Goal: Task Accomplishment & Management: Manage account settings

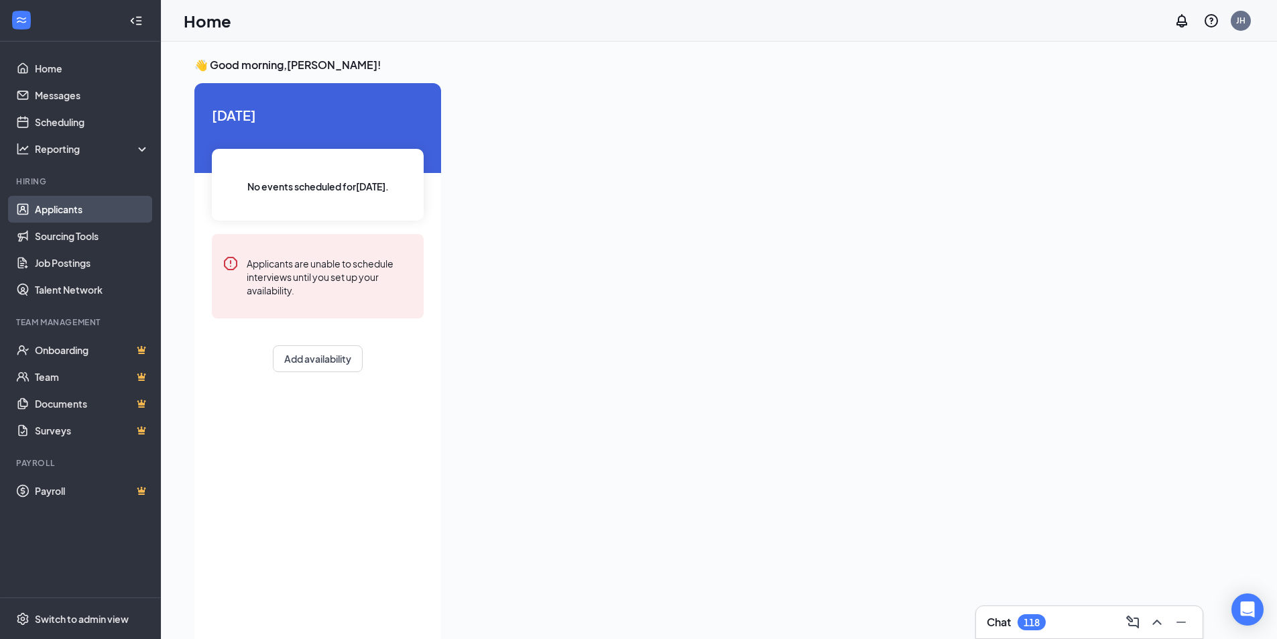
click at [86, 208] on link "Applicants" at bounding box center [92, 209] width 115 height 27
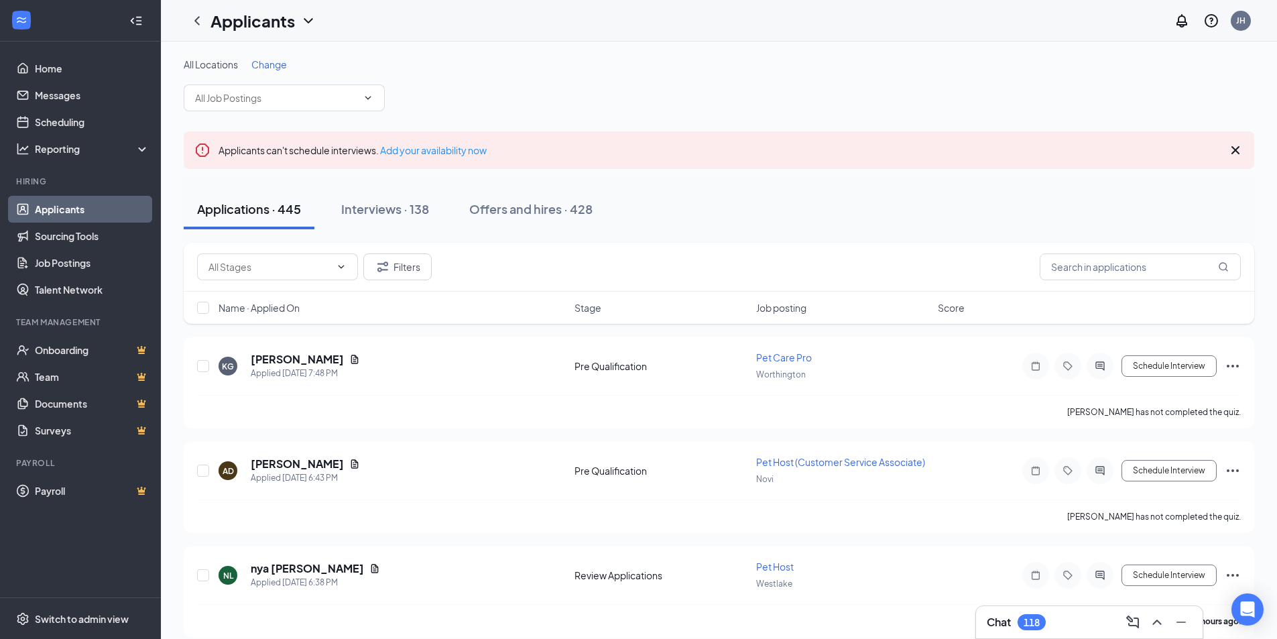
click at [278, 58] on span "Change" at bounding box center [269, 64] width 36 height 12
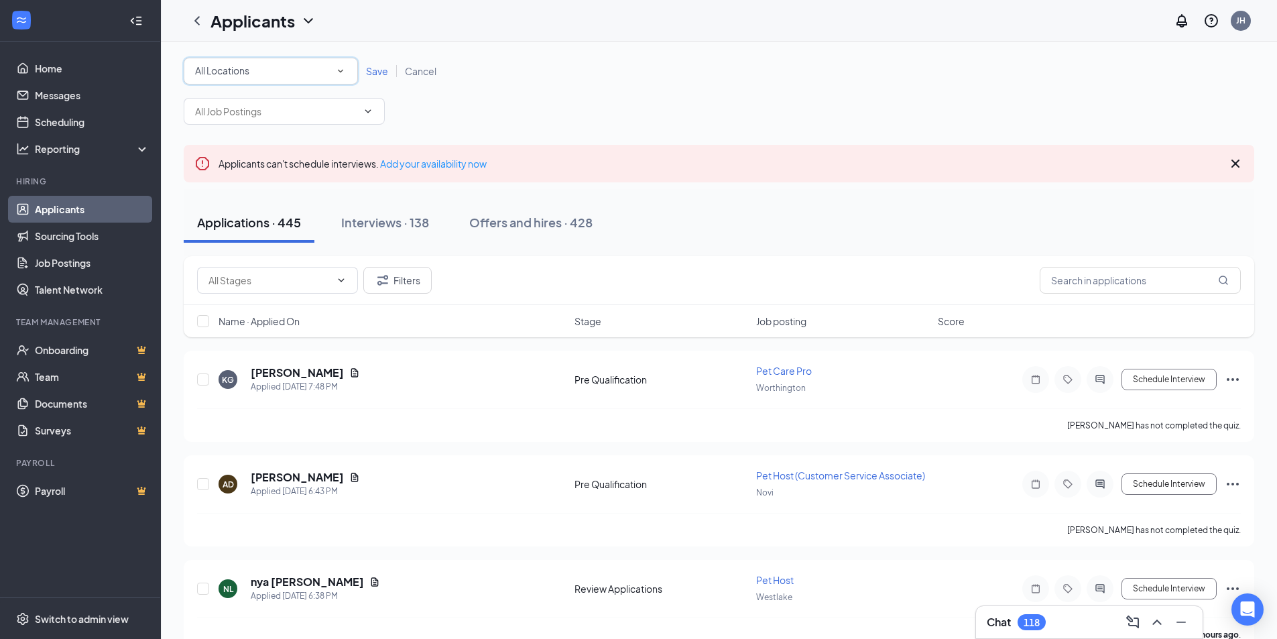
click at [273, 68] on div "All Locations" at bounding box center [270, 71] width 151 height 16
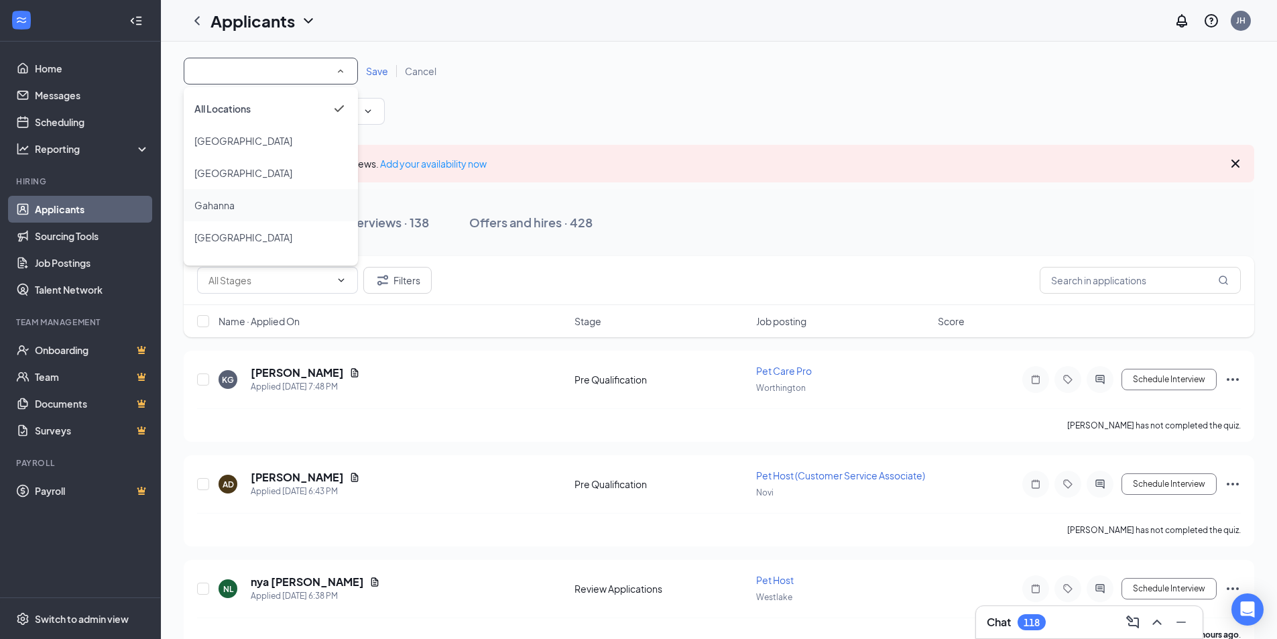
click at [250, 212] on div "Gahanna" at bounding box center [270, 205] width 153 height 16
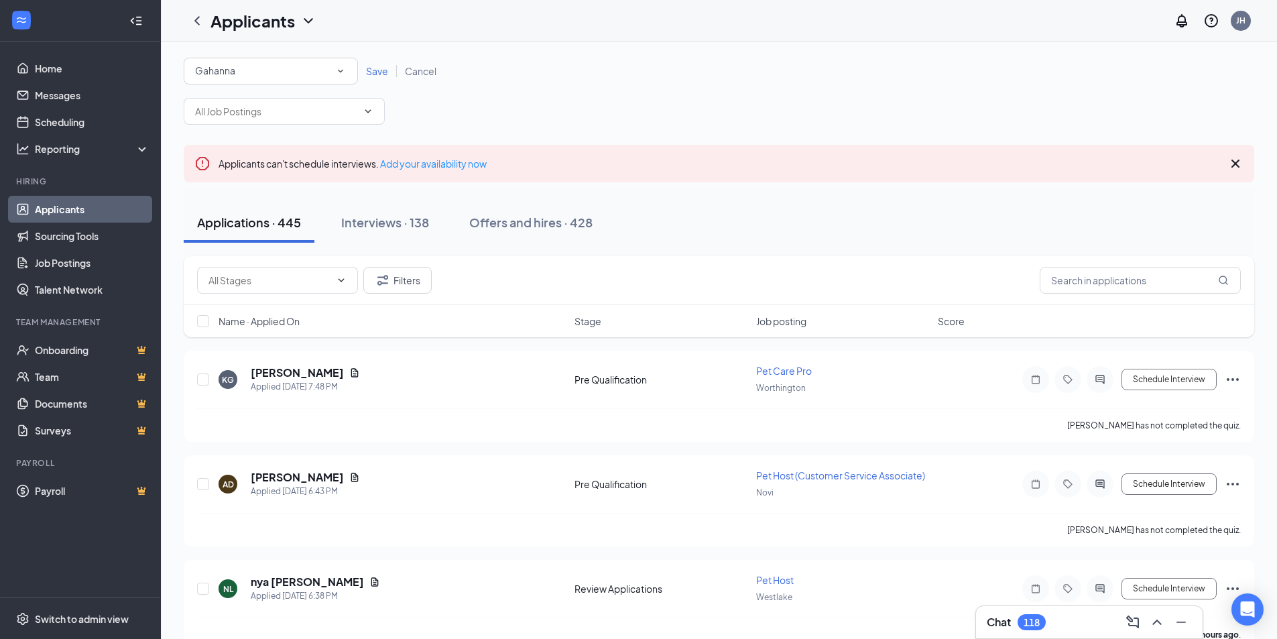
click at [370, 74] on span "Save" at bounding box center [377, 71] width 22 height 12
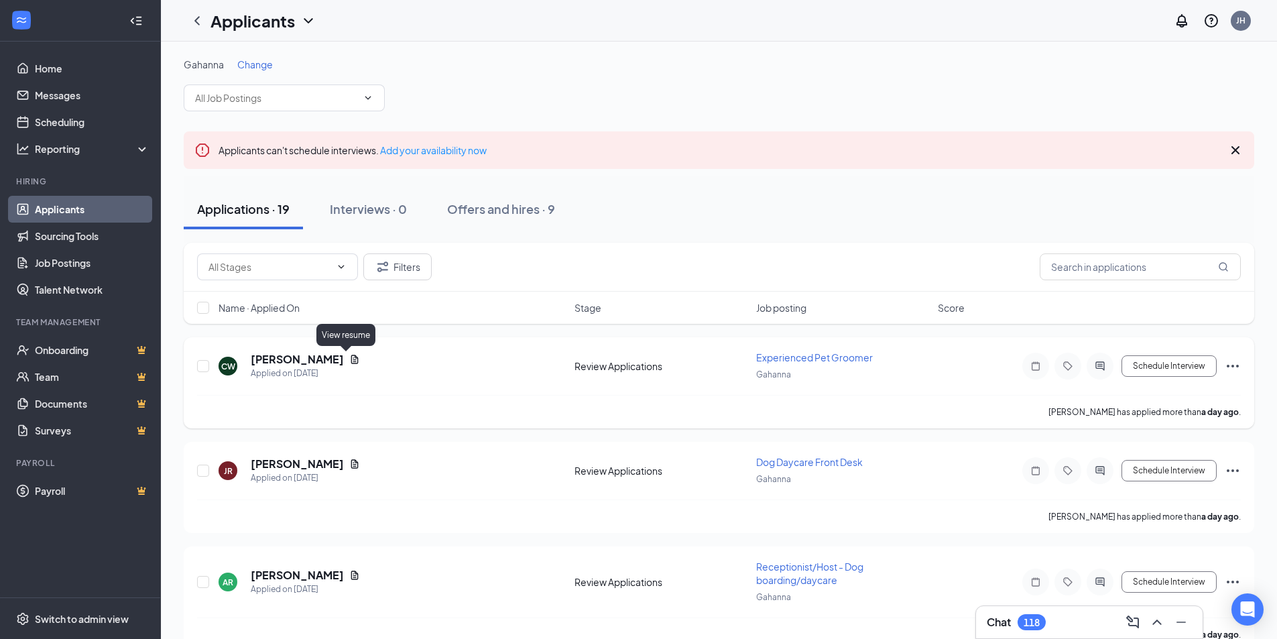
click at [349, 355] on icon "Document" at bounding box center [354, 359] width 11 height 11
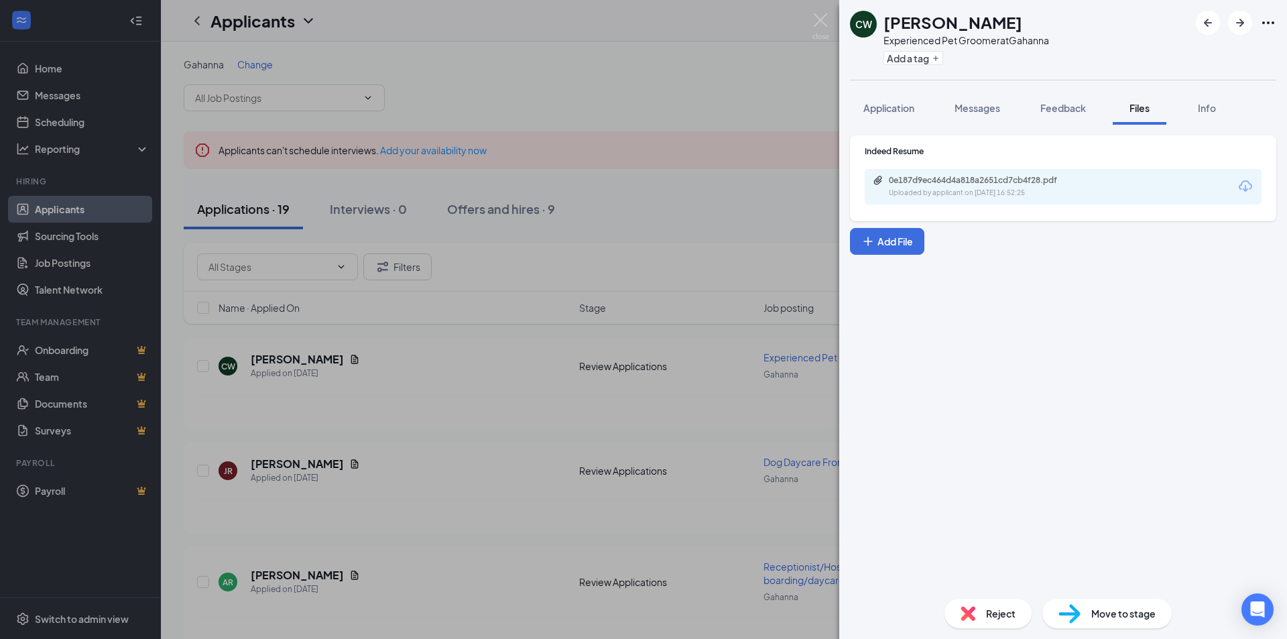
click at [1002, 195] on div "Uploaded by applicant on [DATE] 16:52:25" at bounding box center [989, 193] width 201 height 11
click at [490, 448] on div "CW [PERSON_NAME] Experienced Pet Groomer at Gahanna Add a tag Application Messa…" at bounding box center [643, 319] width 1287 height 639
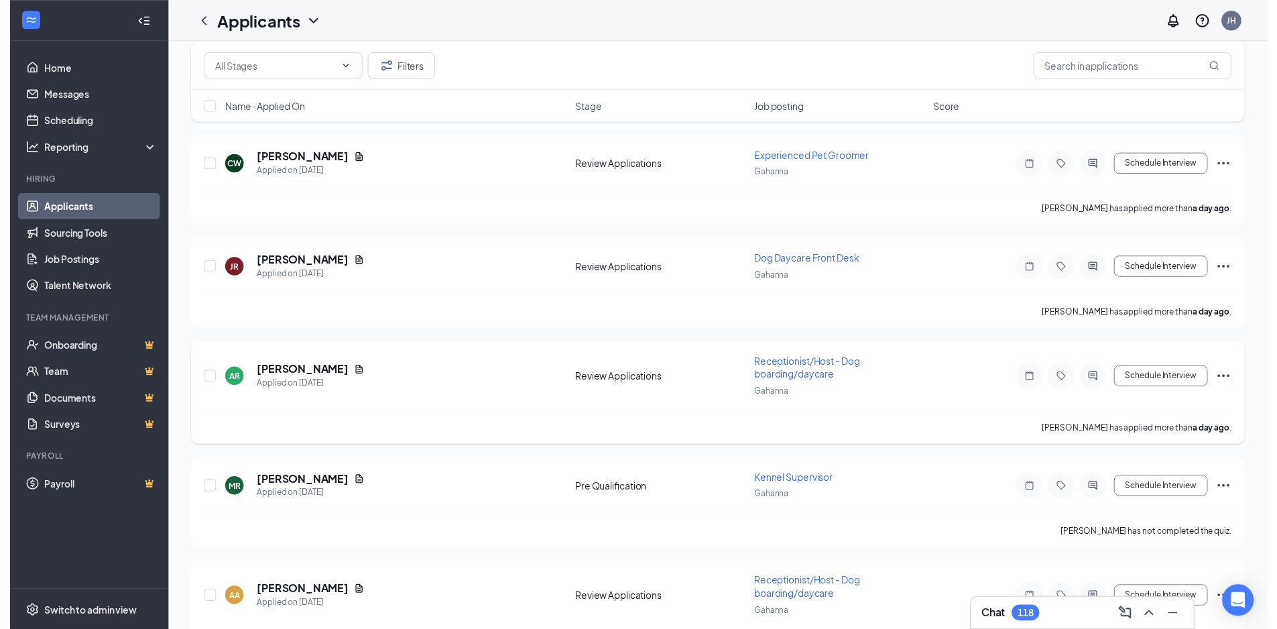
scroll to position [201, 0]
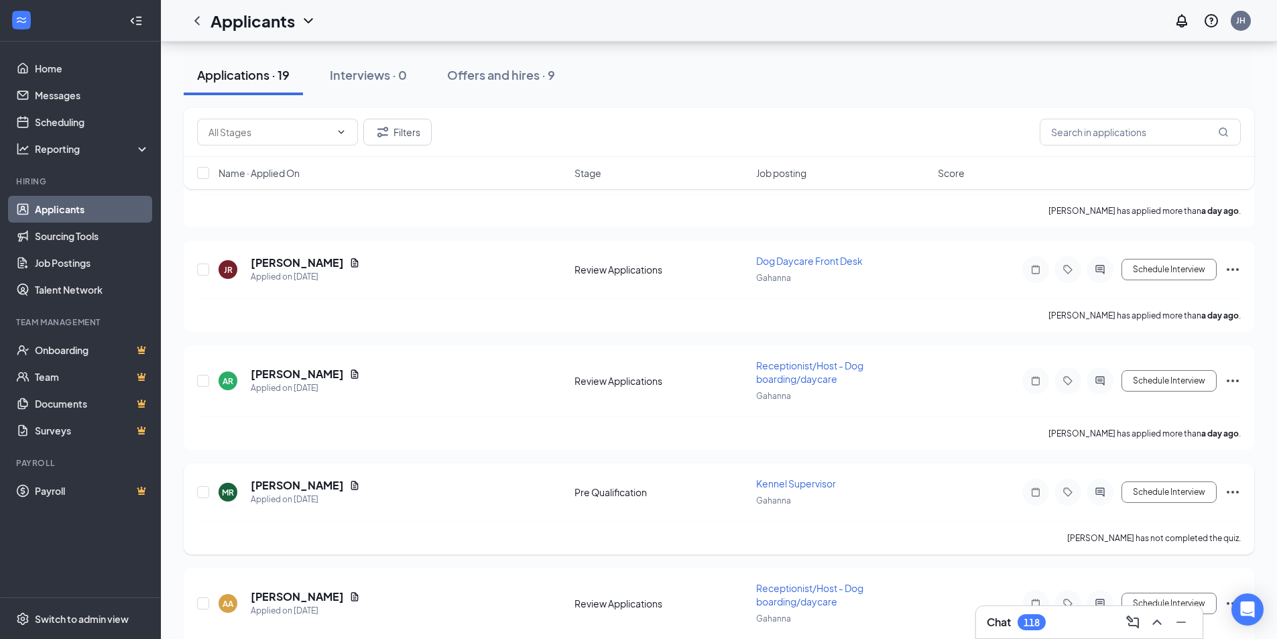
click at [349, 484] on icon "Document" at bounding box center [354, 485] width 11 height 11
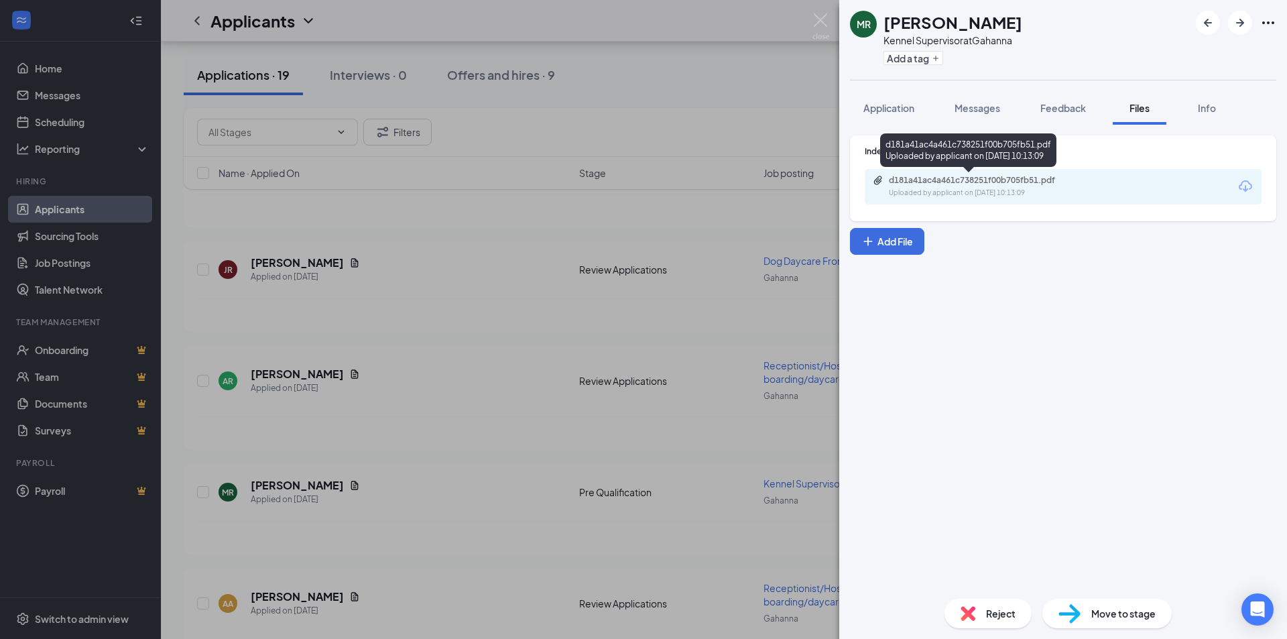
click at [976, 180] on div "d181a41ac4a461c738251f00b705fb51.pdf" at bounding box center [983, 180] width 188 height 11
click at [426, 419] on div "[PERSON_NAME] Kennel Supervisor at Gahanna Add a tag Application Messages Feedb…" at bounding box center [643, 319] width 1287 height 639
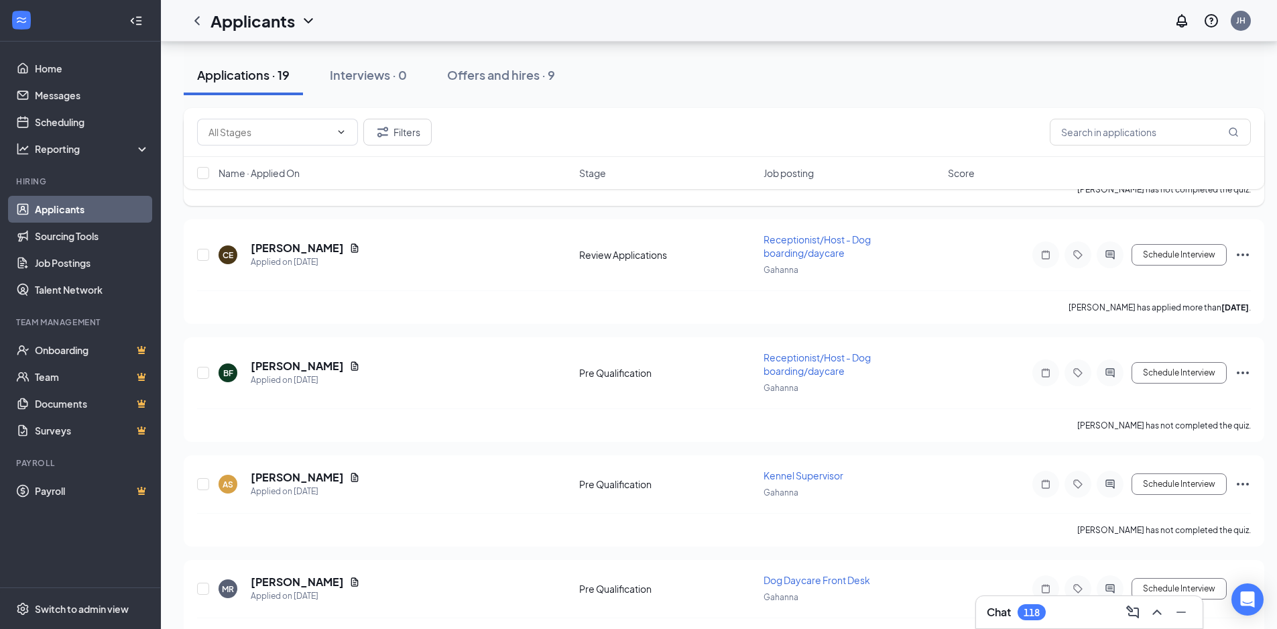
scroll to position [804, 0]
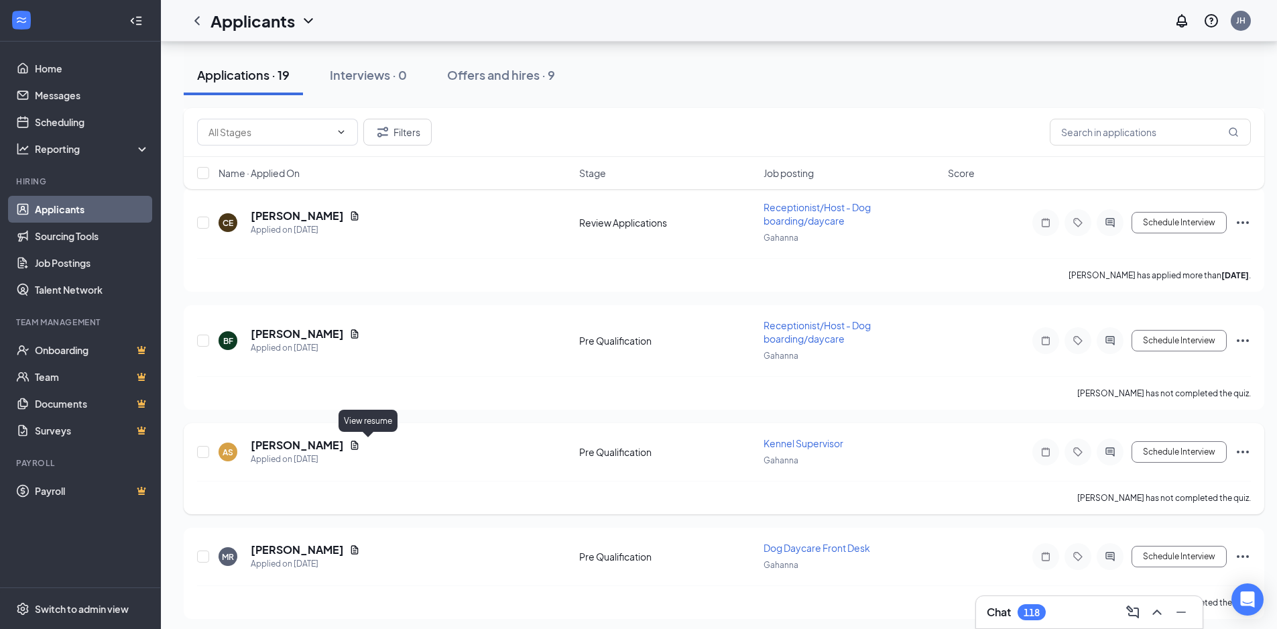
click at [360, 446] on icon "Document" at bounding box center [354, 445] width 11 height 11
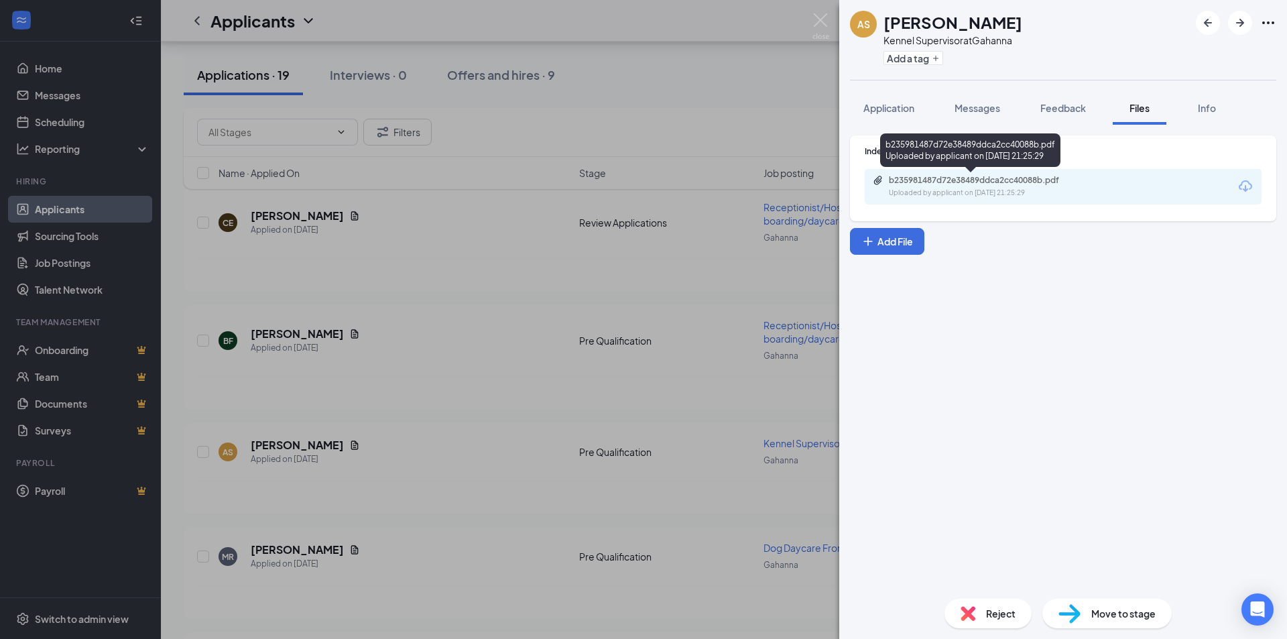
click at [1021, 186] on div "b235981487d72e38489ddca2cc40088b.pdf Uploaded by applicant on [DATE] 21:25:29" at bounding box center [980, 186] width 217 height 23
click at [456, 270] on div "AS [PERSON_NAME] Kennel Supervisor at Gahanna Add a tag Application Messages Fe…" at bounding box center [643, 319] width 1287 height 639
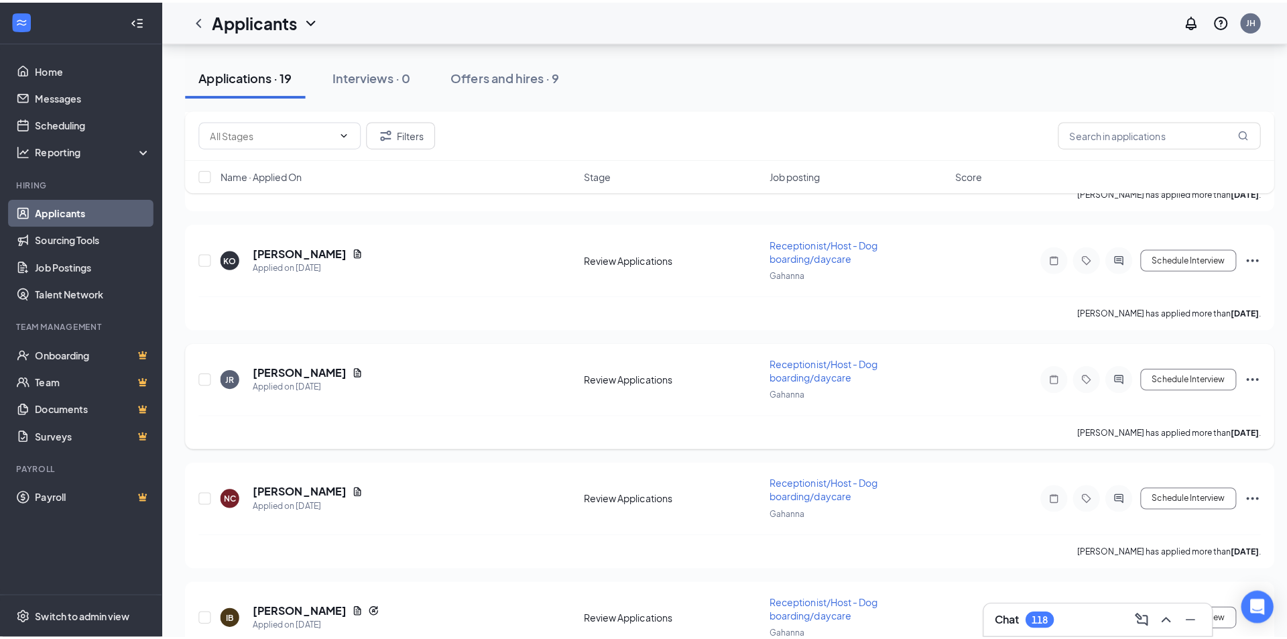
scroll to position [1340, 0]
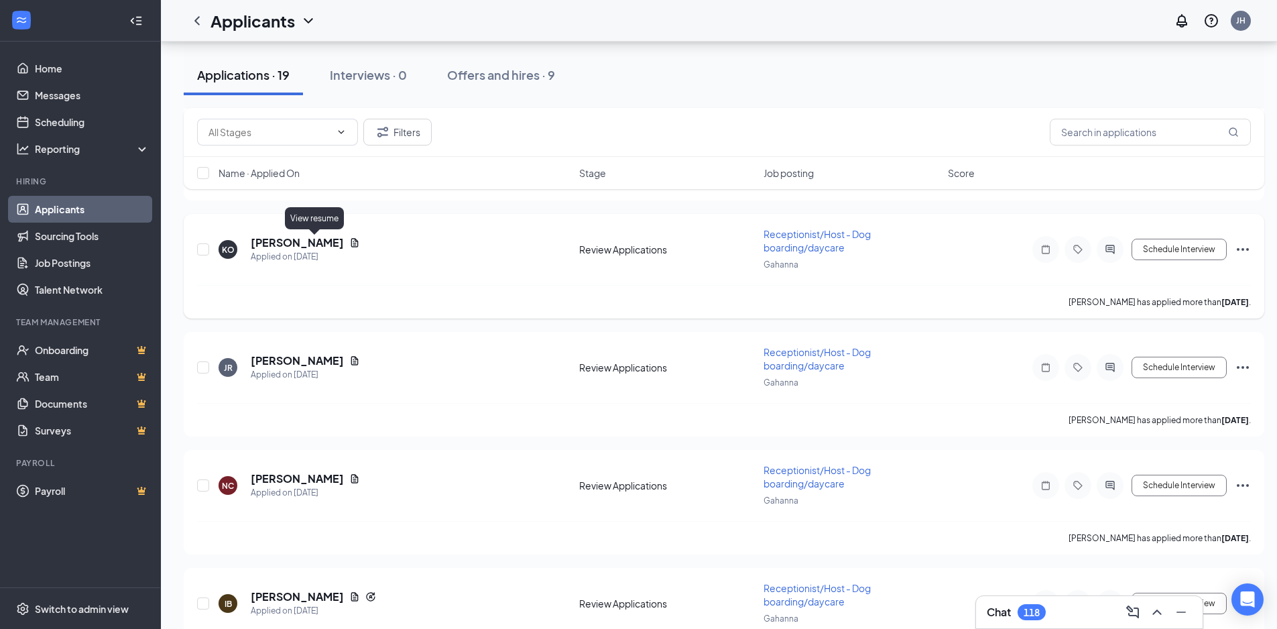
click at [349, 243] on icon "Document" at bounding box center [354, 242] width 11 height 11
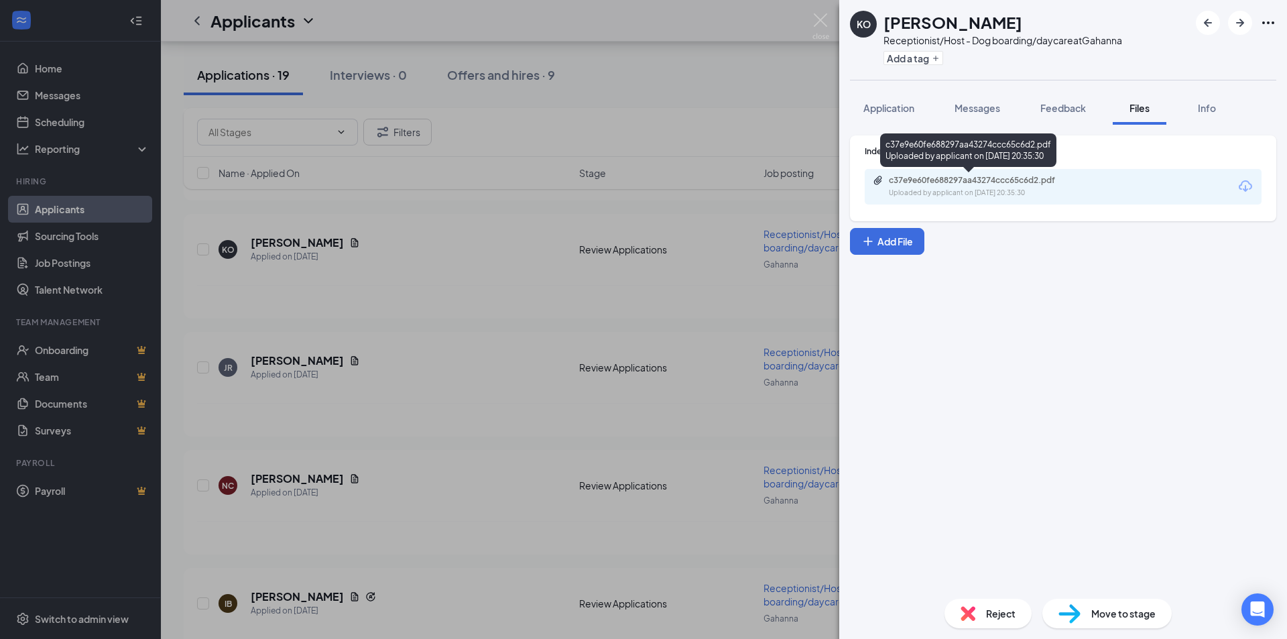
click at [981, 179] on div "c37e9e60fe688297aa43274ccc65c6d2.pdf" at bounding box center [983, 180] width 188 height 11
